Goal: Task Accomplishment & Management: Use online tool/utility

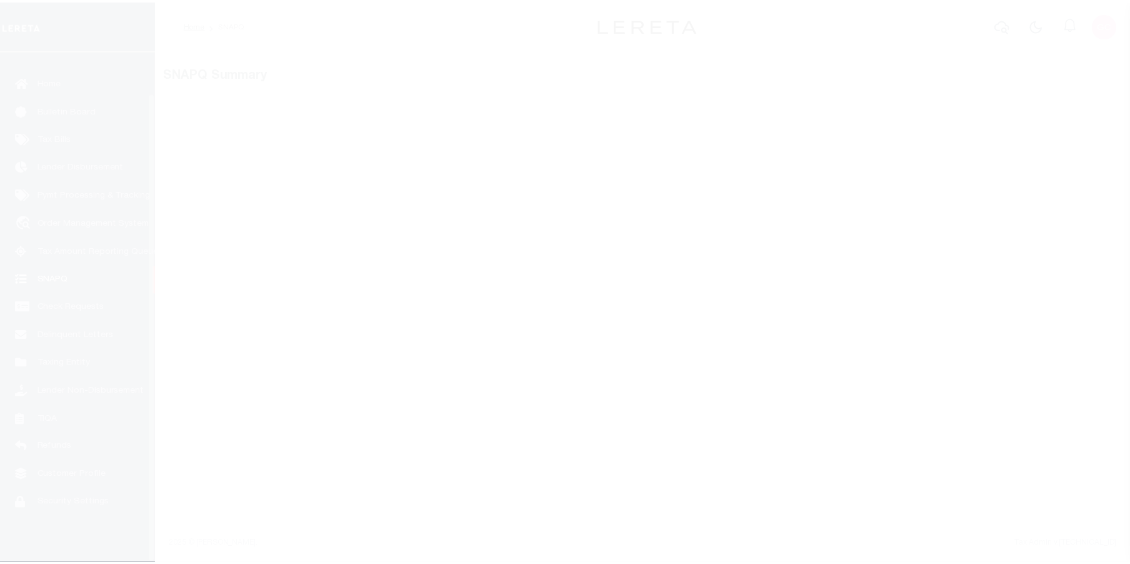
scroll to position [45, 0]
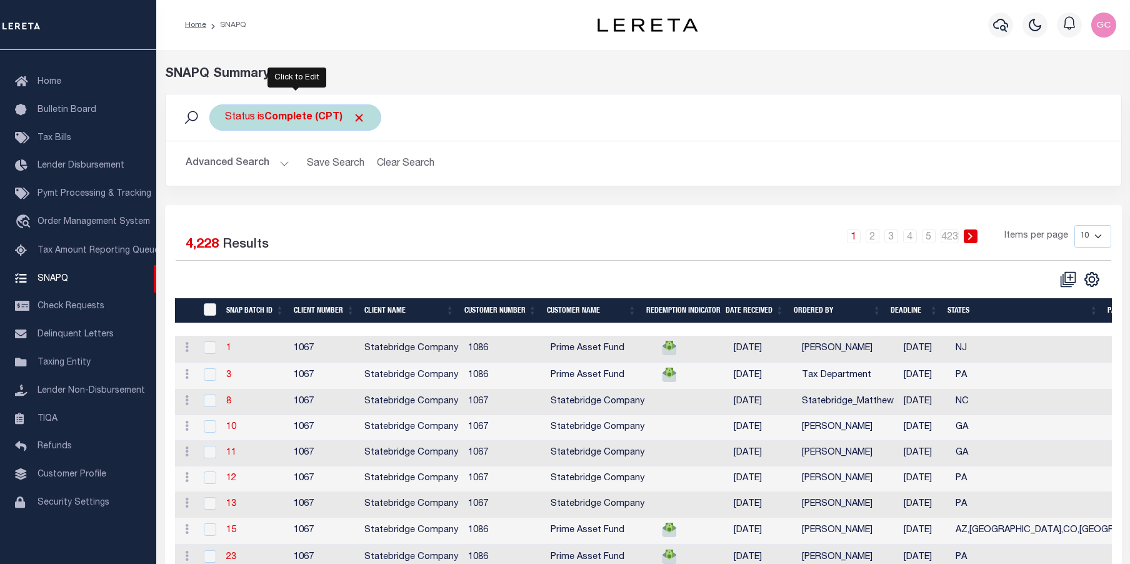
click at [319, 112] on b "Complete (CPT)" at bounding box center [314, 117] width 101 height 10
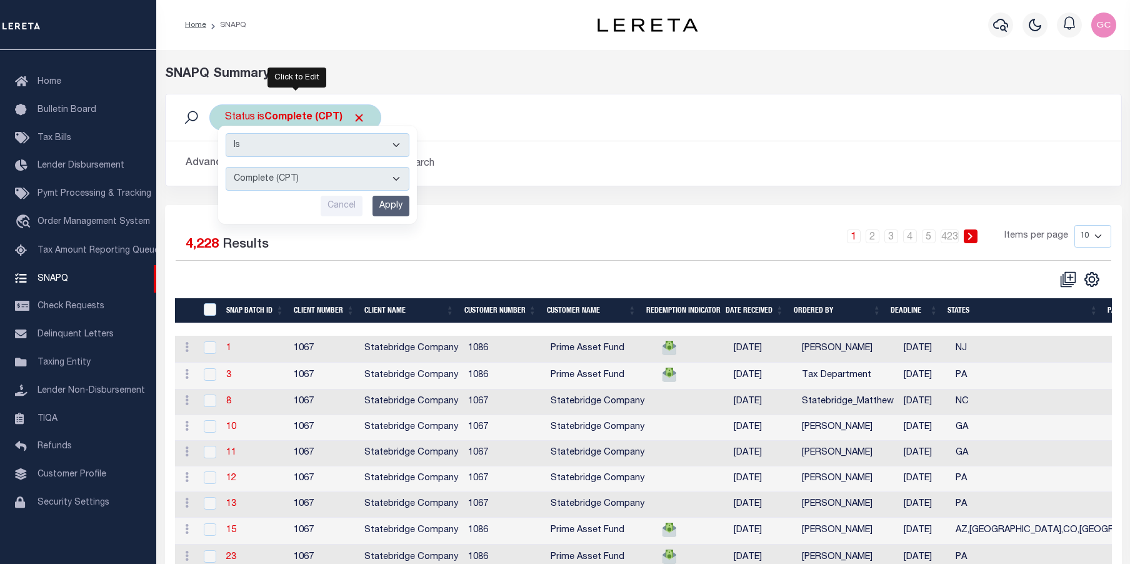
click at [397, 181] on select "Complete (CPT) Order In Progress (OIP)" at bounding box center [318, 179] width 184 height 24
select select "OIP"
click at [226, 167] on select "Complete (CPT) Order In Progress (OIP)" at bounding box center [318, 179] width 184 height 24
drag, startPoint x: 394, startPoint y: 208, endPoint x: 424, endPoint y: 208, distance: 30.0
click at [394, 209] on input "Apply" at bounding box center [390, 206] width 37 height 21
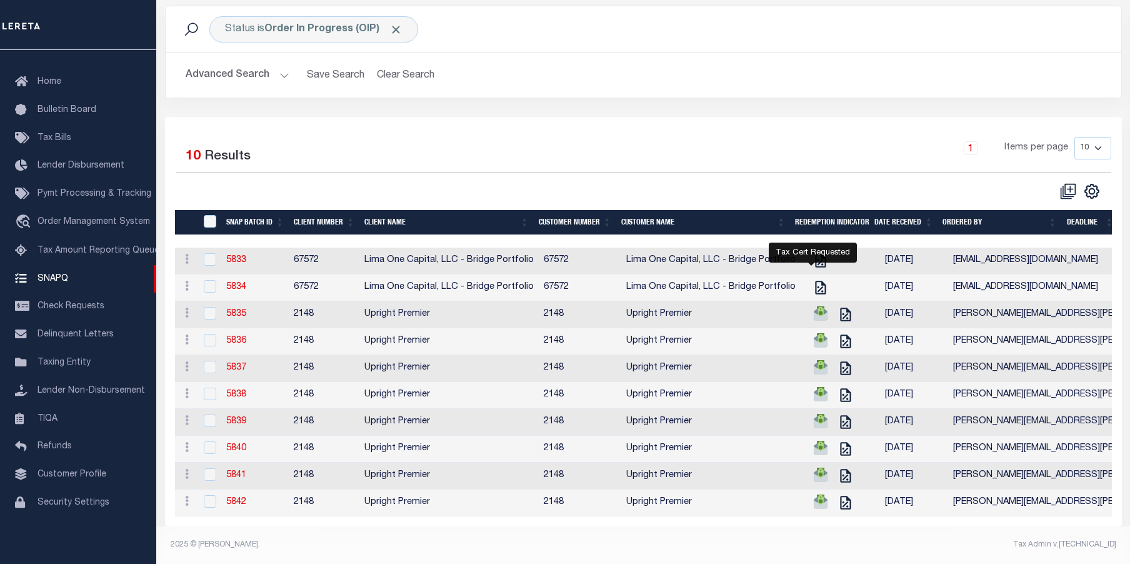
scroll to position [106, 0]
click at [71, 161] on span "Lender Disbursement" at bounding box center [80, 165] width 87 height 9
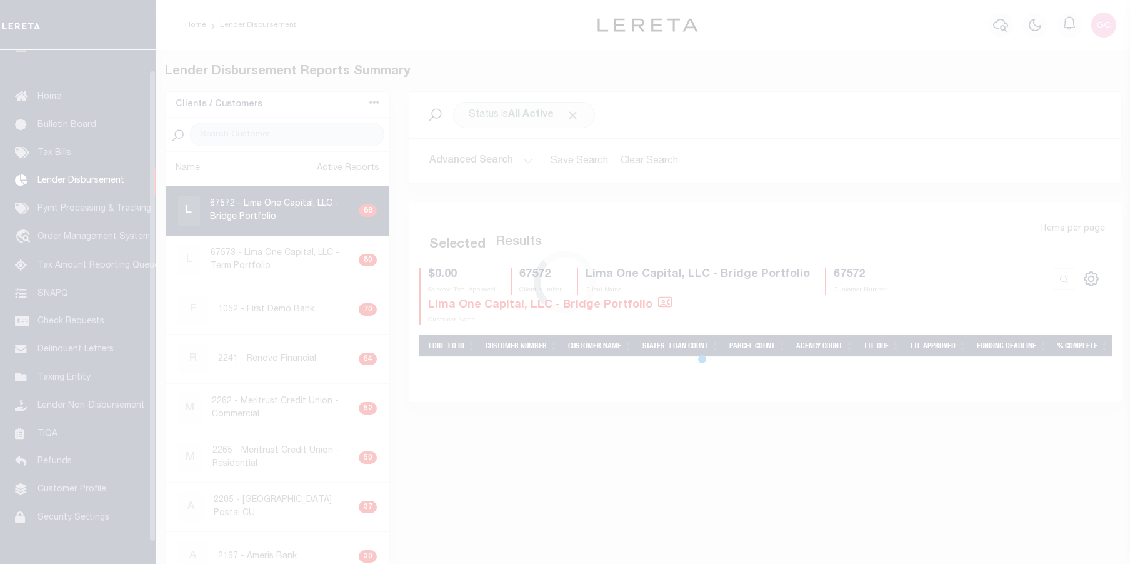
scroll to position [22, 0]
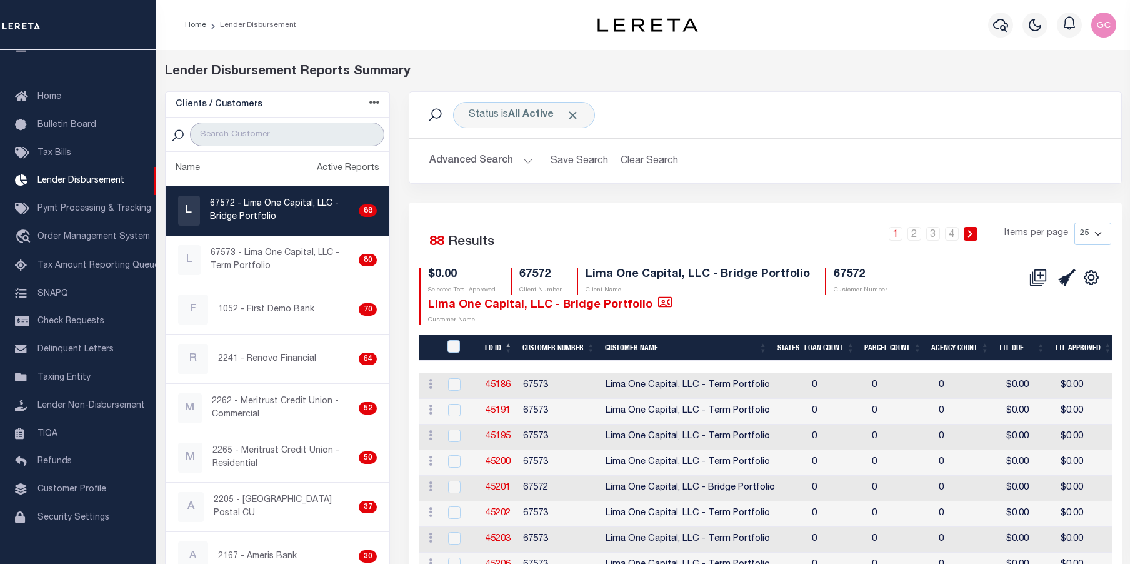
click at [293, 132] on input "search" at bounding box center [287, 134] width 194 height 24
type input "up"
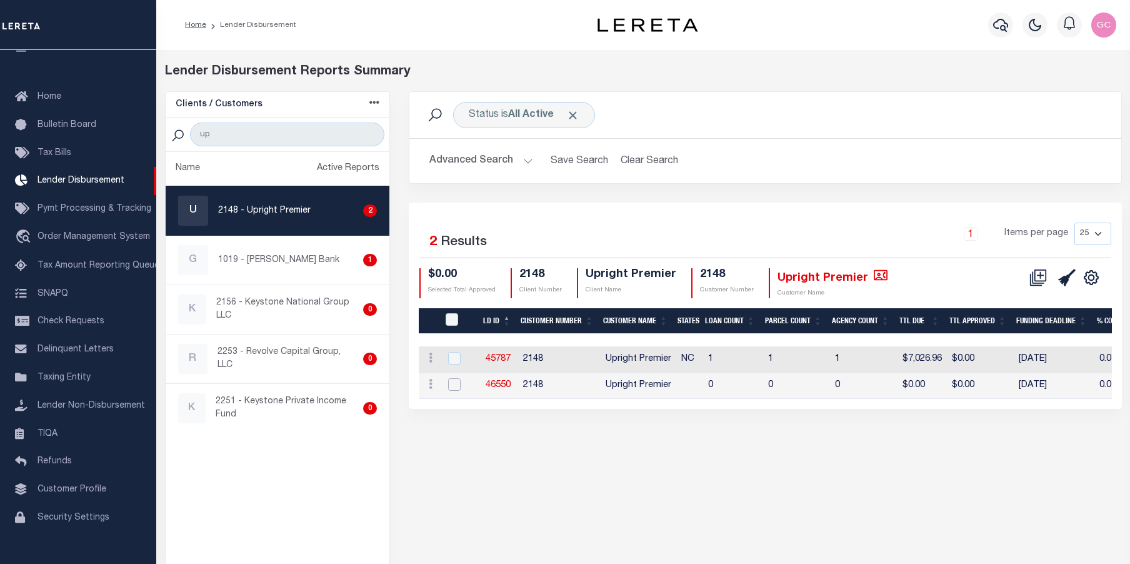
click at [452, 386] on input "checkbox" at bounding box center [454, 384] width 12 height 12
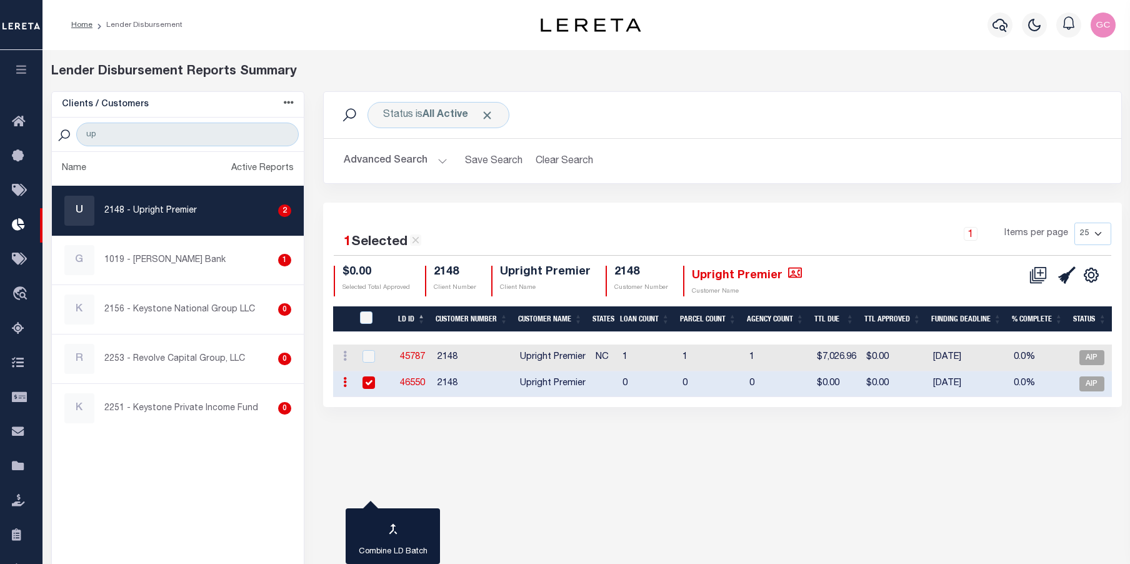
click at [344, 380] on icon at bounding box center [345, 382] width 4 height 10
click at [379, 422] on link "Delete Batch" at bounding box center [381, 422] width 84 height 21
checkbox input "false"
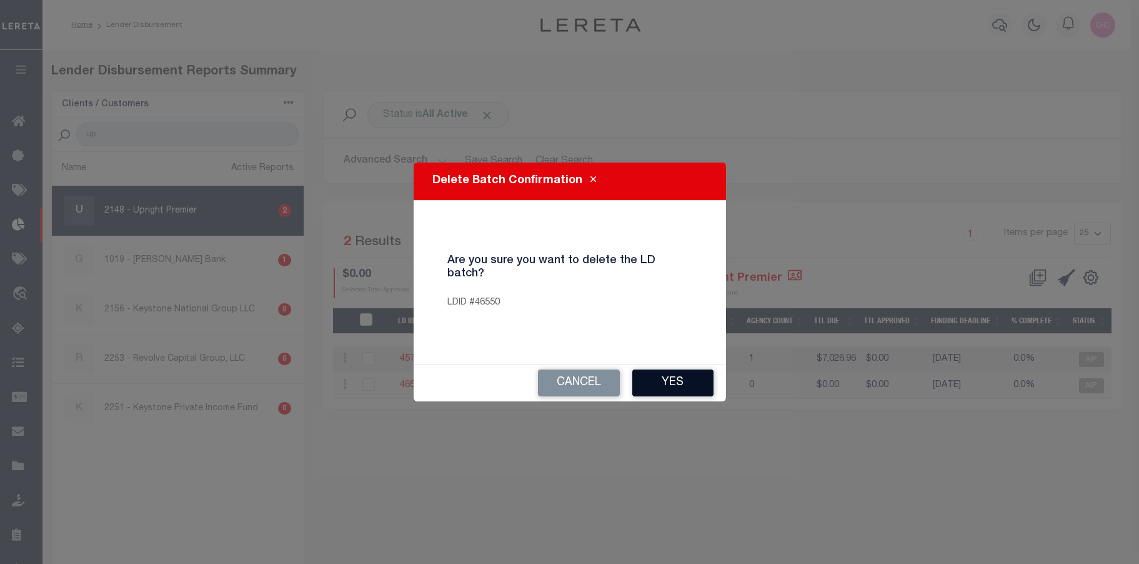
click at [682, 369] on button "Yes" at bounding box center [672, 382] width 81 height 27
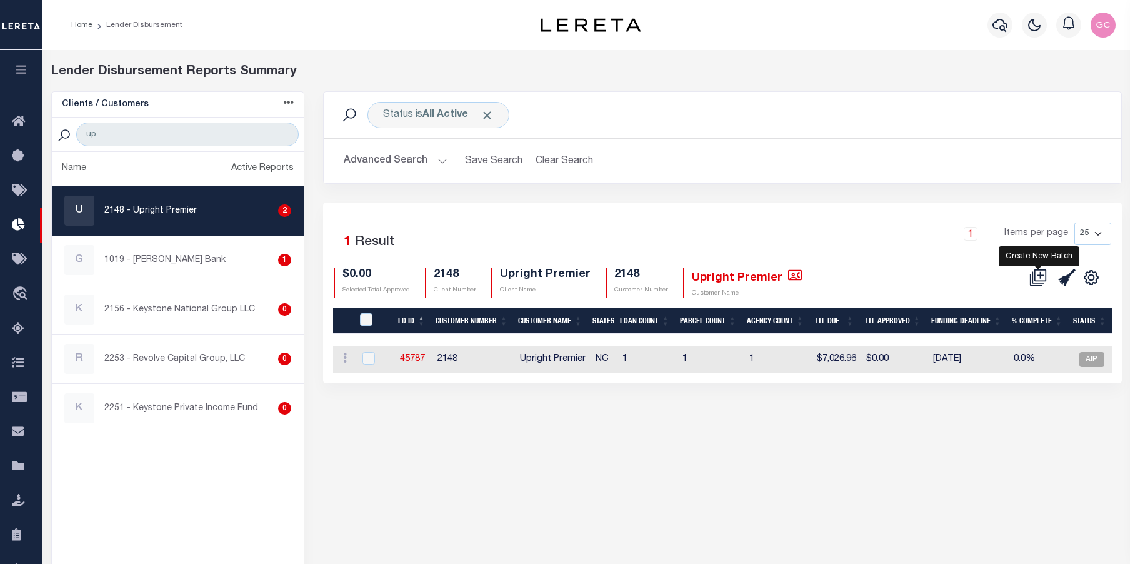
click at [1037, 271] on icon at bounding box center [1040, 275] width 12 height 12
select select "9"
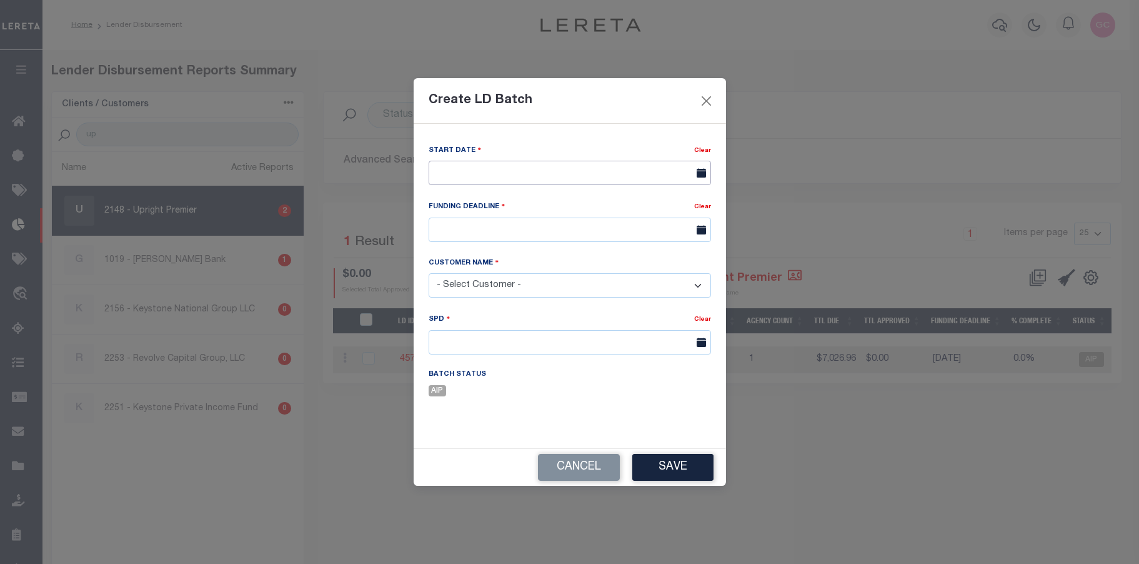
click at [507, 167] on input "text" at bounding box center [570, 173] width 282 height 24
click at [500, 263] on span "7" at bounding box center [497, 267] width 24 height 24
type input "[DATE]"
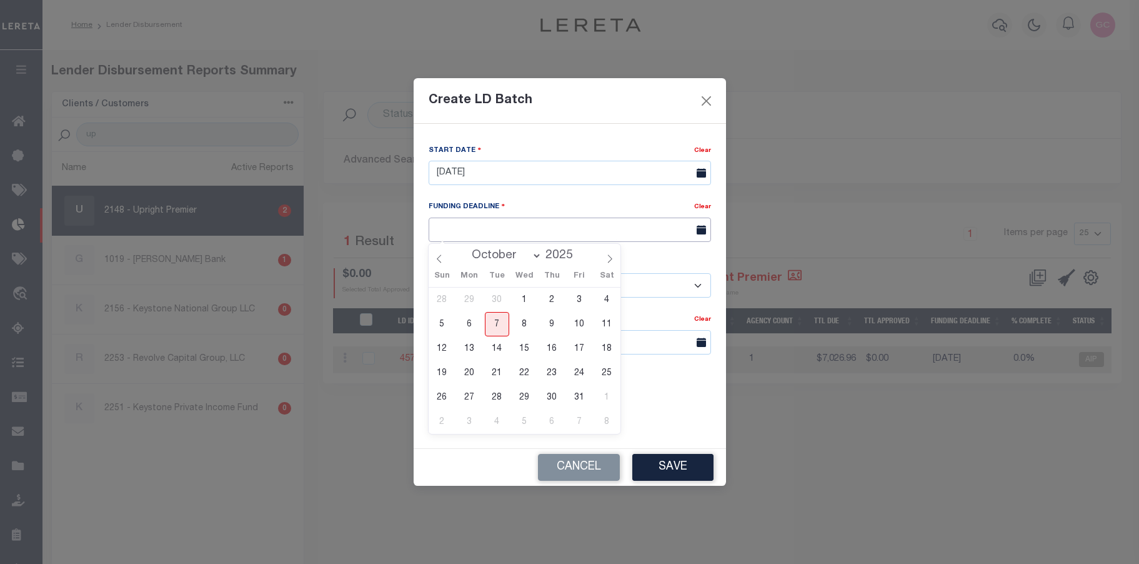
click at [548, 229] on input "text" at bounding box center [570, 229] width 282 height 24
click at [473, 347] on span "13" at bounding box center [469, 348] width 24 height 24
type input "10/13/25"
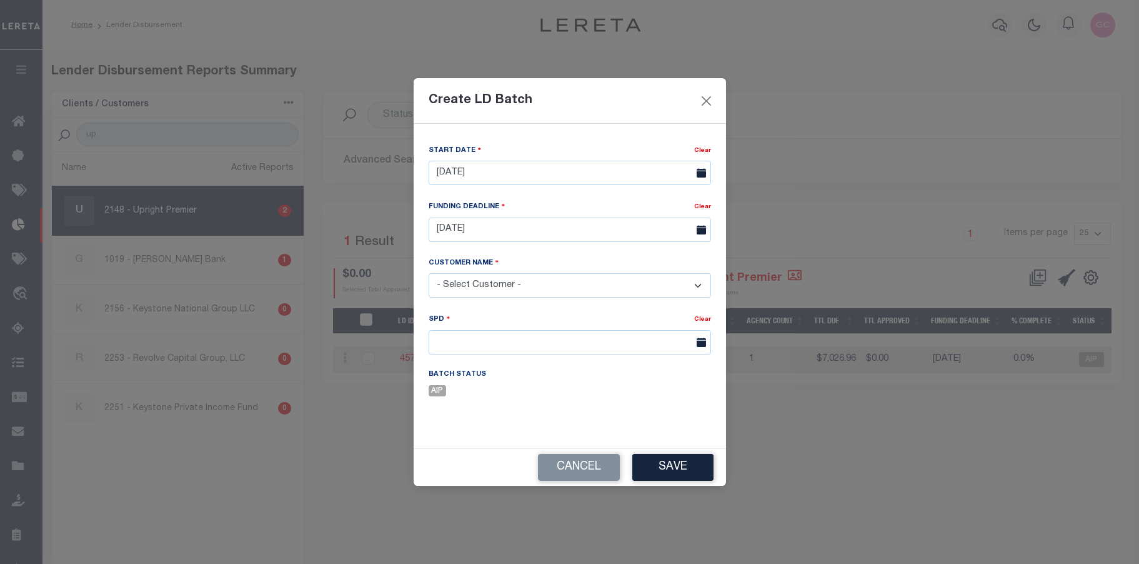
click at [579, 287] on select "- Select Customer - Accumatch - Refunds All In Credit Union Amarillo National B…" at bounding box center [570, 285] width 282 height 24
select select "2148"
click at [429, 273] on select "- Select Customer - Accumatch - Refunds All In Credit Union Amarillo National B…" at bounding box center [570, 285] width 282 height 24
click at [532, 343] on input "text" at bounding box center [570, 342] width 282 height 24
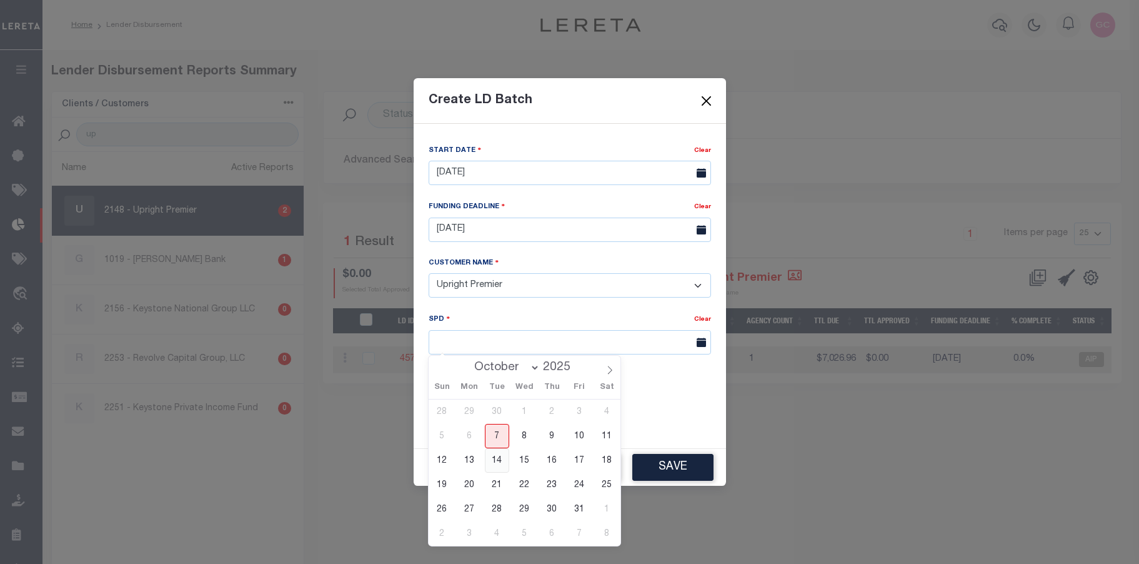
click at [503, 455] on span "14" at bounding box center [497, 460] width 24 height 24
type input "10/14/2025"
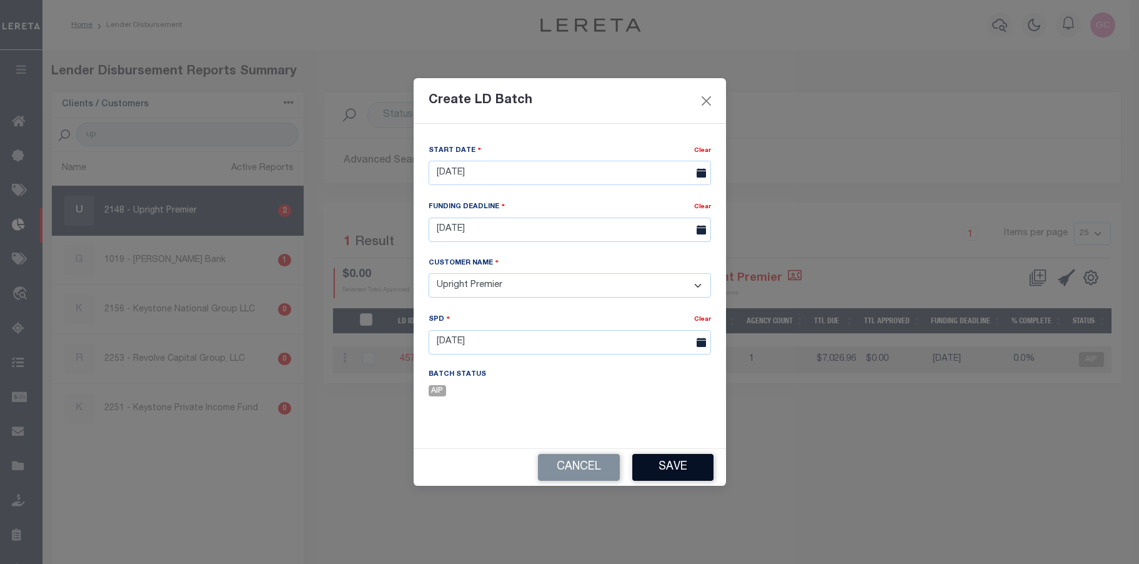
click at [670, 471] on button "Save" at bounding box center [672, 467] width 81 height 27
